Goal: Book appointment/travel/reservation

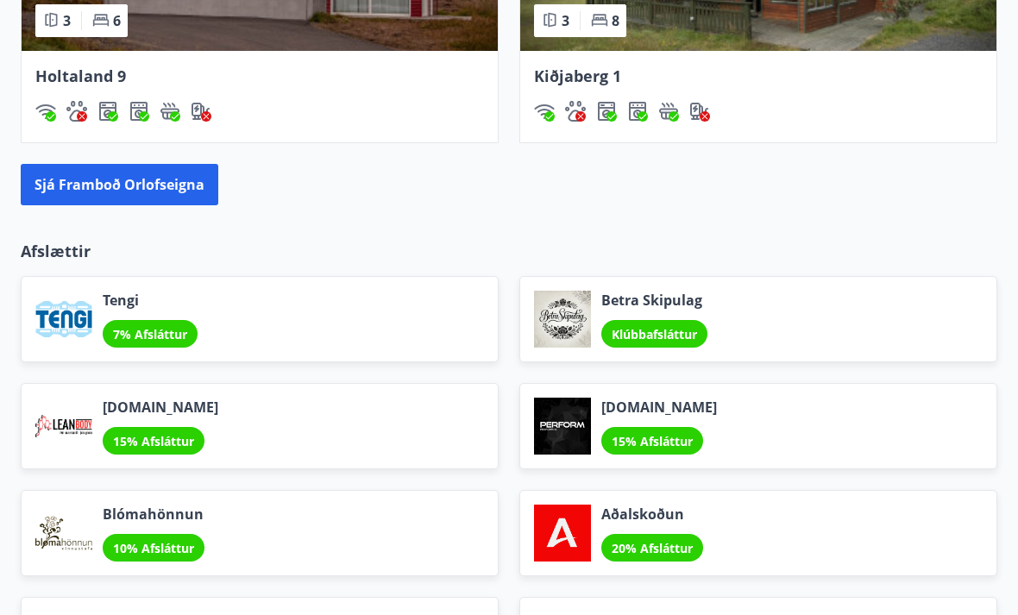
scroll to position [2009, 0]
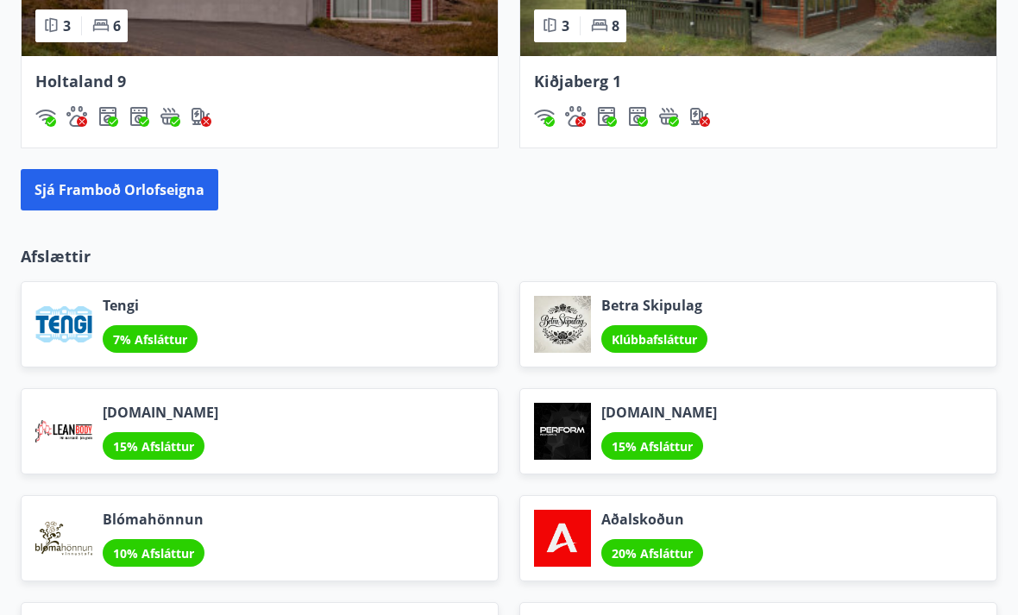
click at [175, 186] on button "Sjá framboð orlofseigna" at bounding box center [120, 190] width 198 height 41
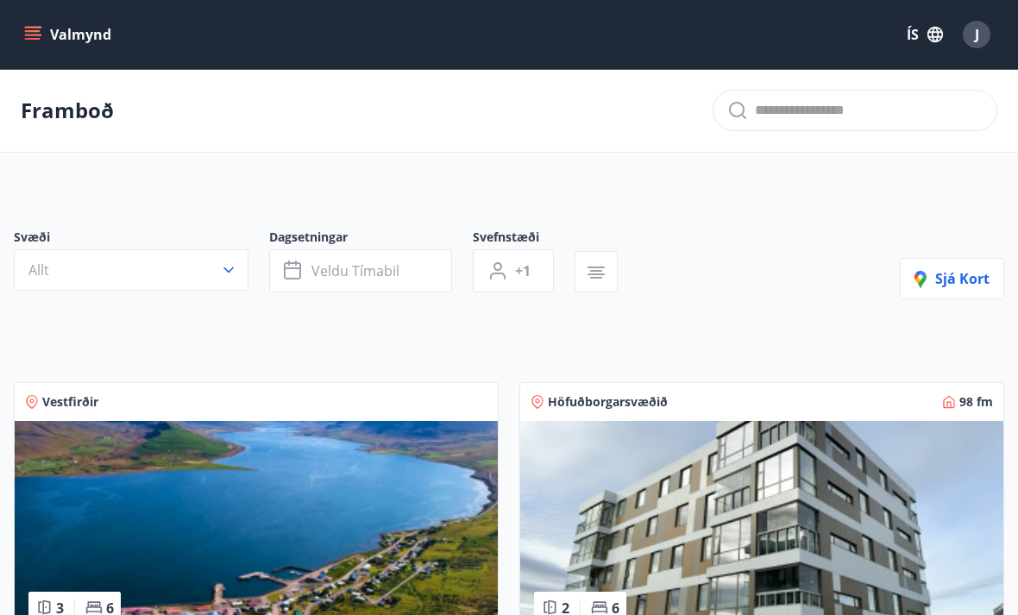
click at [41, 29] on icon "menu" at bounding box center [32, 34] width 17 height 17
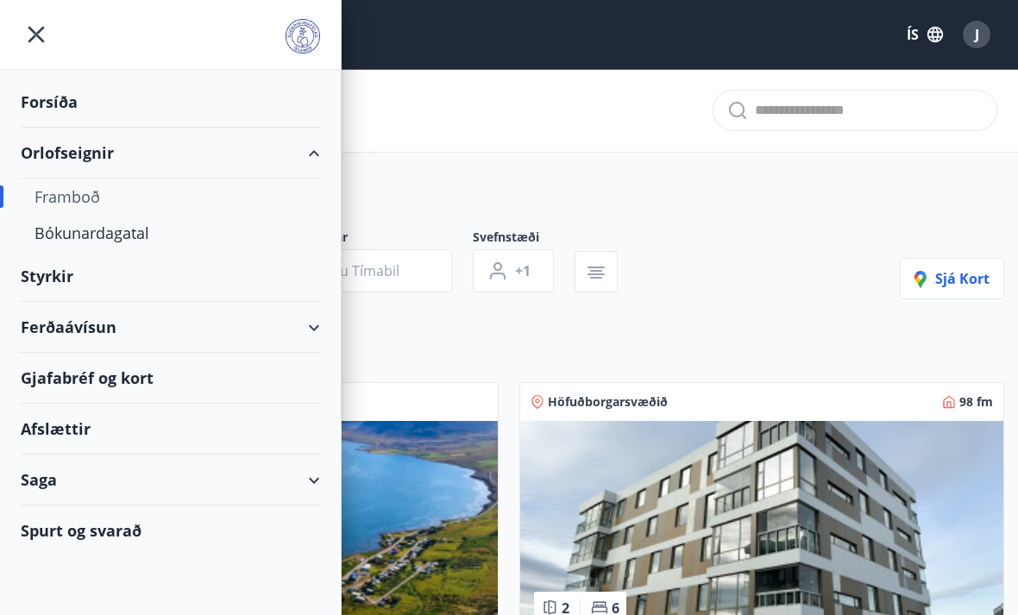
click at [118, 319] on div "Ferðaávísun" at bounding box center [170, 327] width 299 height 51
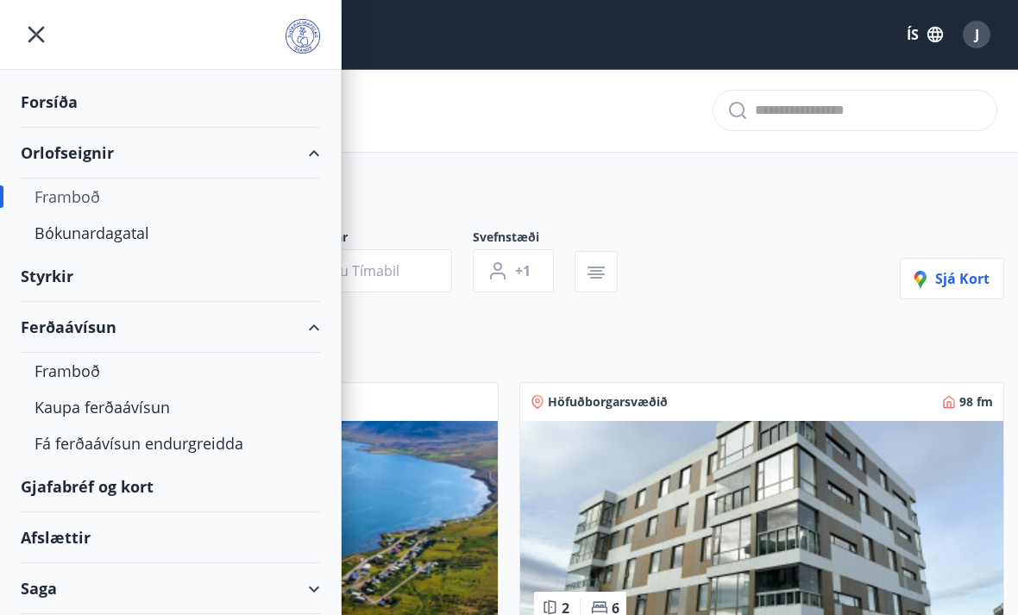
click at [79, 368] on div "Framboð" at bounding box center [171, 371] width 272 height 36
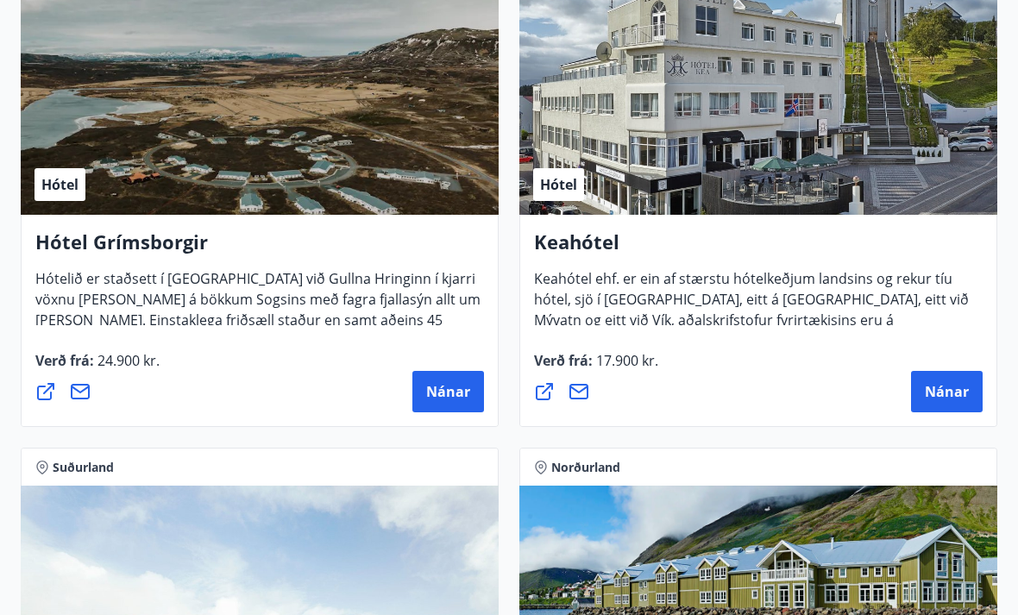
scroll to position [1310, 0]
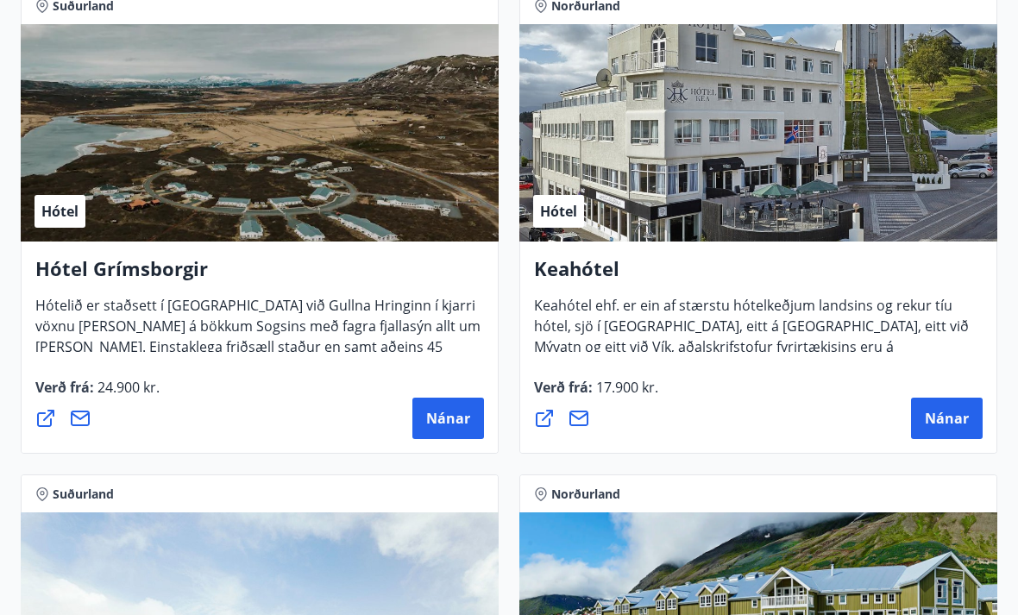
click at [953, 422] on span "Nánar" at bounding box center [947, 418] width 44 height 19
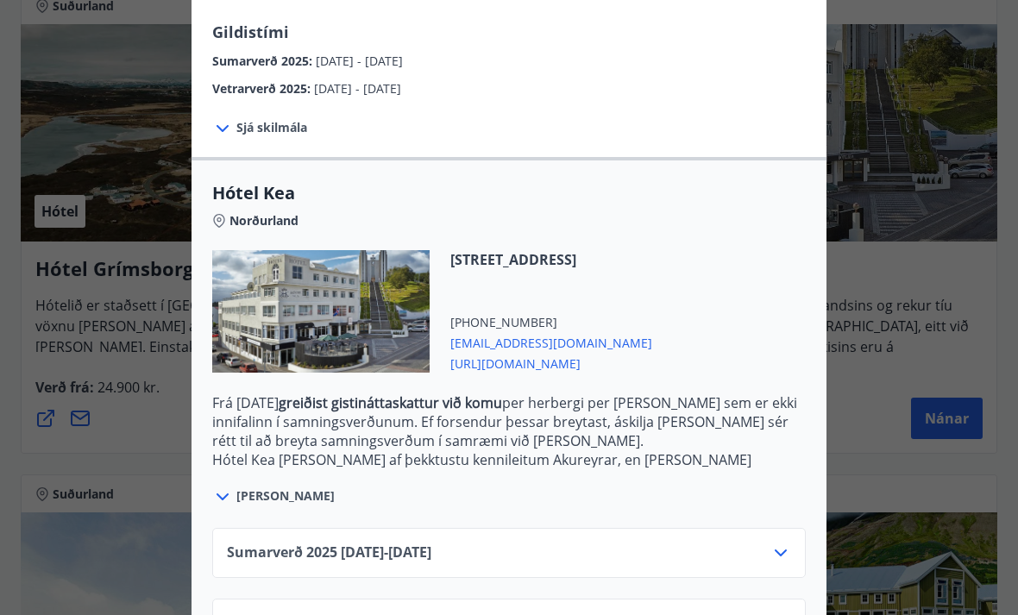
scroll to position [301, 0]
click at [488, 548] on div "Sumarverð [PHONE_NUMBER][DATE] - [DATE]" at bounding box center [509, 561] width 564 height 35
click at [790, 555] on icon at bounding box center [781, 554] width 21 height 21
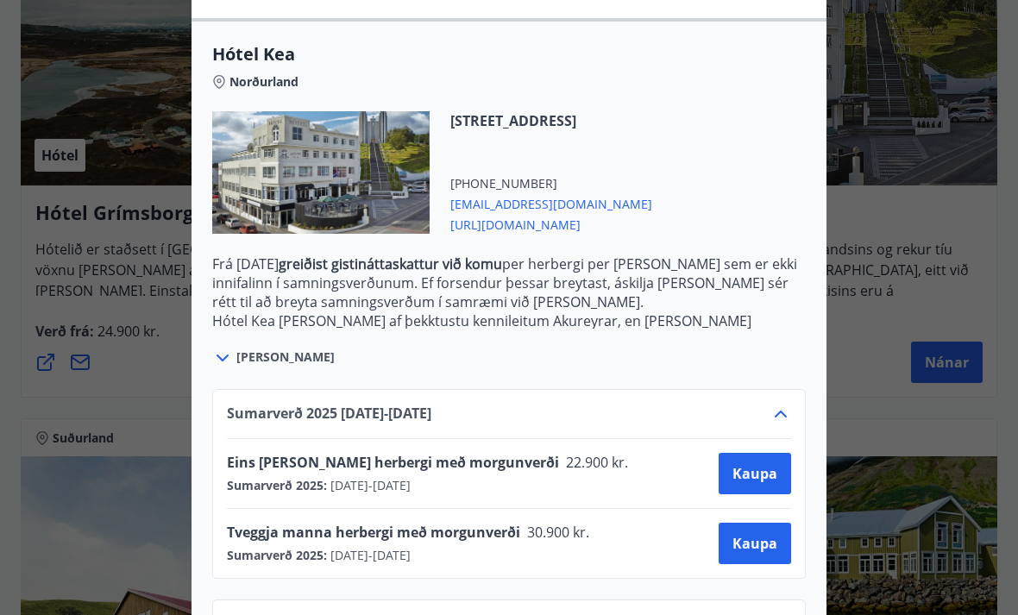
scroll to position [1370, 0]
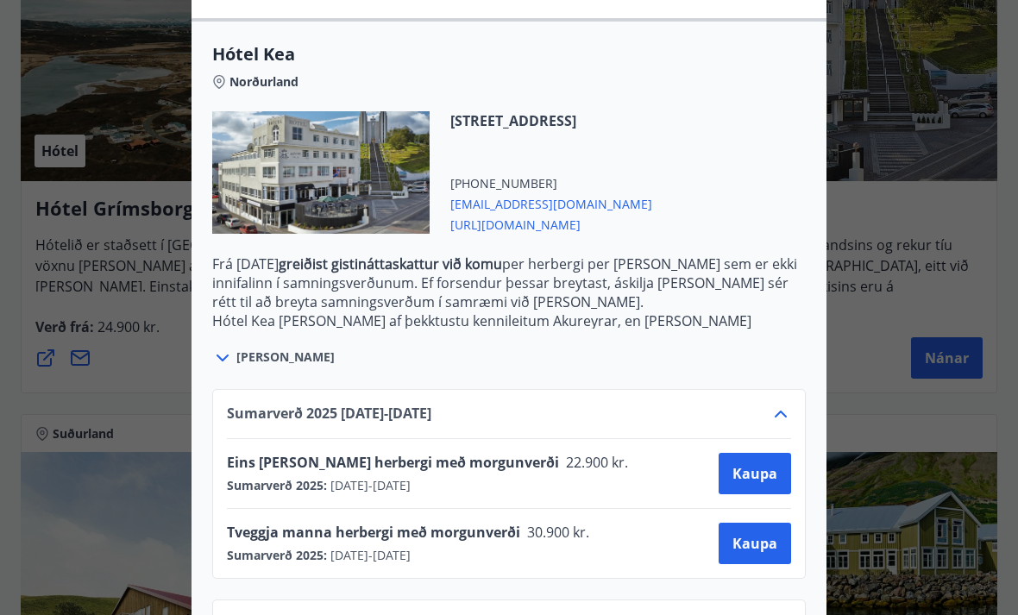
click at [564, 230] on span "[URL][DOMAIN_NAME]" at bounding box center [551, 223] width 202 height 21
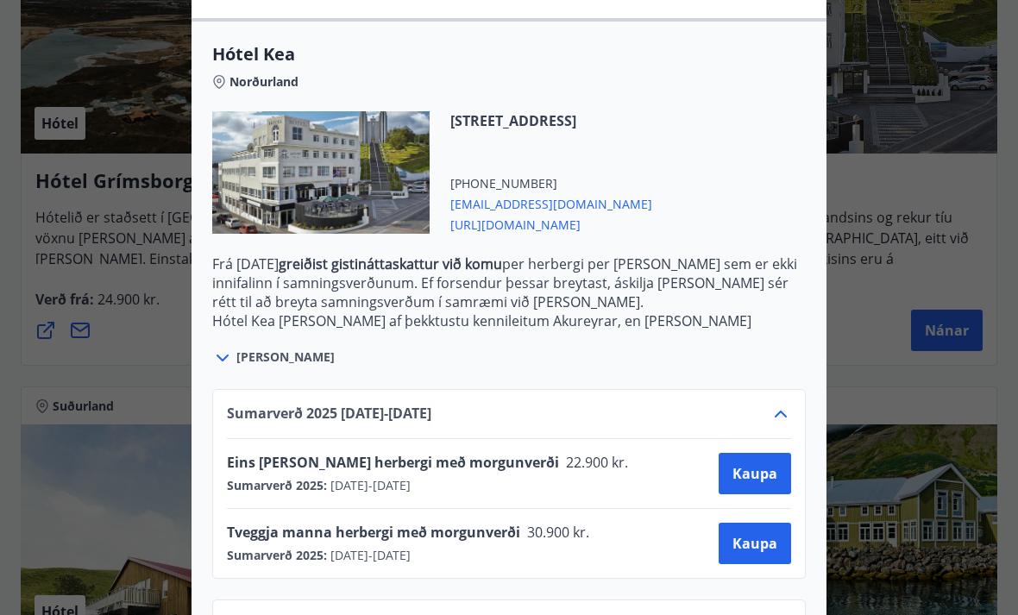
click at [535, 202] on span "[EMAIL_ADDRESS][DOMAIN_NAME]" at bounding box center [551, 202] width 202 height 21
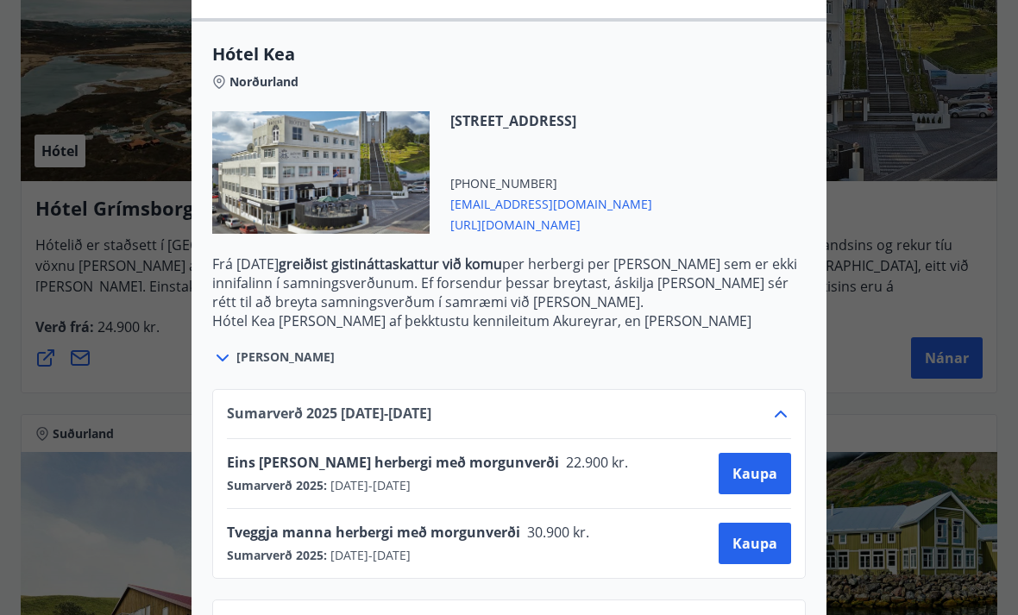
click at [572, 217] on span "[URL][DOMAIN_NAME]" at bounding box center [551, 223] width 202 height 21
click at [543, 201] on span "[EMAIL_ADDRESS][DOMAIN_NAME]" at bounding box center [551, 202] width 202 height 21
